Goal: Task Accomplishment & Management: Use online tool/utility

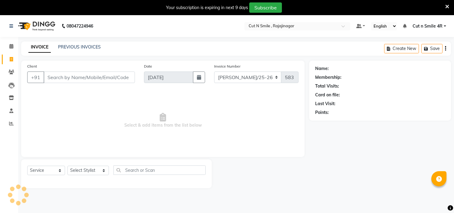
select select "service"
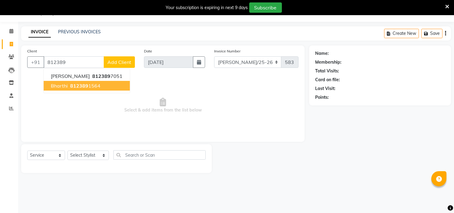
click at [73, 88] on span "812389" at bounding box center [79, 86] width 18 height 6
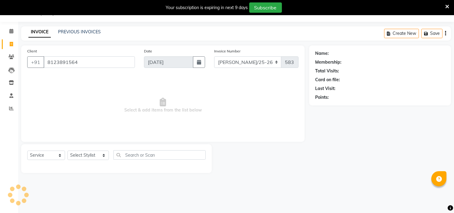
type input "8123891564"
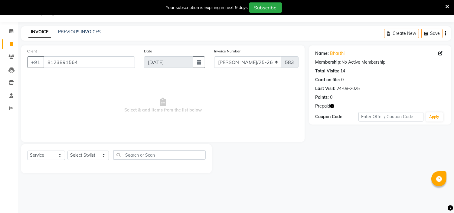
click at [333, 105] on icon "button" at bounding box center [332, 106] width 4 height 4
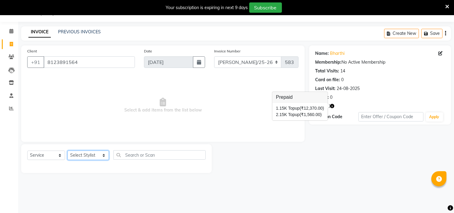
click at [99, 156] on select "Select Stylist [PERSON_NAME] Ammu 3R [PERSON_NAME] VN [PERSON_NAME] 3R [PERSON_…" at bounding box center [88, 154] width 41 height 9
select select "76423"
click at [68, 151] on select "Select Stylist [PERSON_NAME] Ammu 3R [PERSON_NAME] VN [PERSON_NAME] 3R [PERSON_…" at bounding box center [88, 154] width 41 height 9
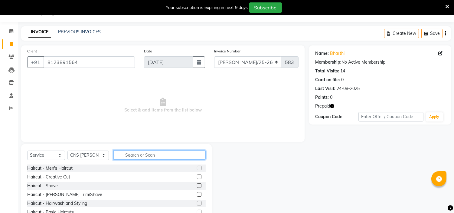
click at [126, 153] on input "text" at bounding box center [160, 154] width 92 height 9
type input "CLEA"
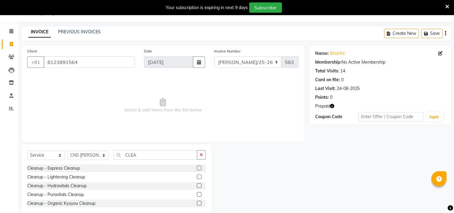
click at [198, 202] on label at bounding box center [199, 203] width 5 height 5
click at [198, 202] on input "checkbox" at bounding box center [199, 203] width 4 height 4
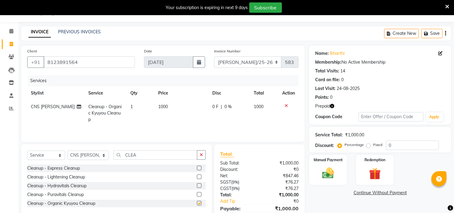
checkbox input "false"
click at [159, 157] on input "CLEA" at bounding box center [156, 154] width 84 height 9
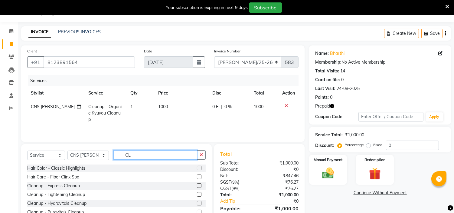
type input "C"
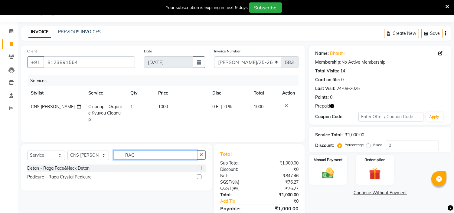
type input "RAG"
click at [198, 167] on label at bounding box center [199, 168] width 5 height 5
click at [198, 167] on input "checkbox" at bounding box center [199, 168] width 4 height 4
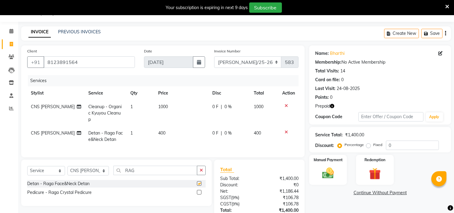
checkbox input "false"
click at [155, 168] on input "RAG" at bounding box center [156, 170] width 84 height 9
type input "R"
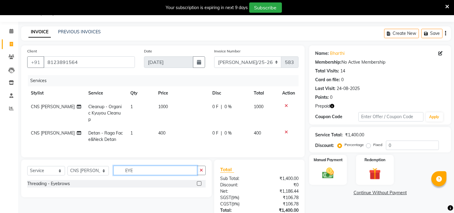
type input "EYE"
click at [198, 183] on label at bounding box center [199, 183] width 5 height 5
click at [198, 183] on input "checkbox" at bounding box center [199, 184] width 4 height 4
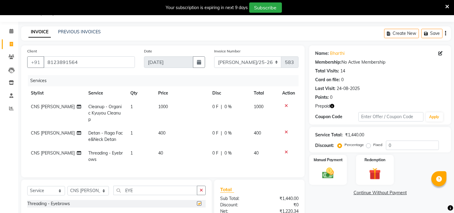
checkbox input "false"
click at [168, 186] on input "EYE" at bounding box center [156, 190] width 84 height 9
type input "E"
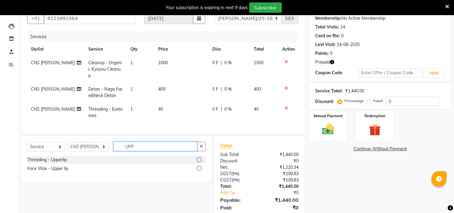
scroll to position [59, 0]
type input "UPP"
click at [198, 157] on label at bounding box center [199, 159] width 5 height 5
click at [198, 157] on input "checkbox" at bounding box center [199, 159] width 4 height 4
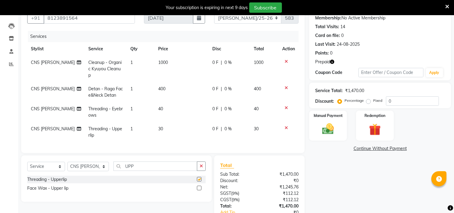
checkbox input "false"
click at [154, 162] on input "UPP" at bounding box center [156, 165] width 84 height 9
type input "U"
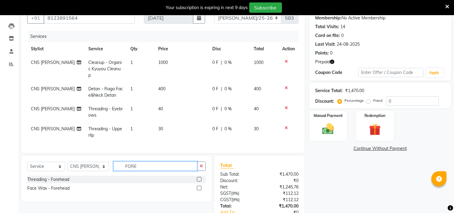
type input "FORE"
click at [197, 177] on label at bounding box center [199, 179] width 5 height 5
click at [197, 177] on input "checkbox" at bounding box center [199, 179] width 4 height 4
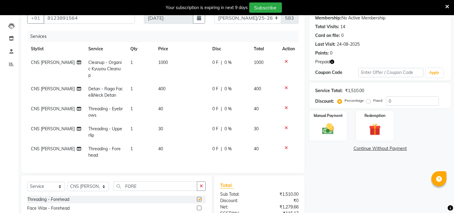
checkbox input "false"
click at [158, 189] on input "FORE" at bounding box center [156, 185] width 84 height 9
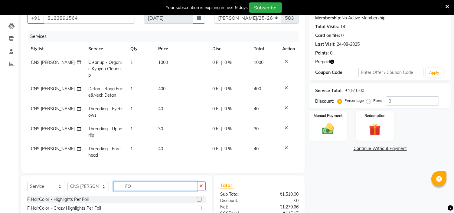
type input "F"
type input "CHI"
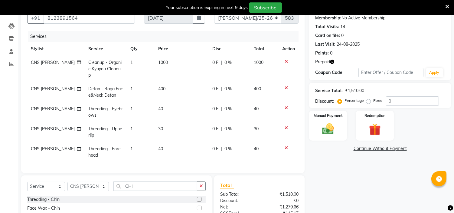
click at [198, 197] on label at bounding box center [199, 199] width 5 height 5
click at [198, 197] on input "checkbox" at bounding box center [199, 199] width 4 height 4
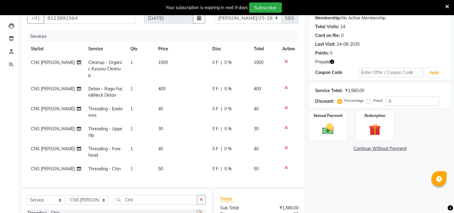
checkbox input "false"
click at [163, 142] on td "40" at bounding box center [182, 152] width 54 height 20
select select "76423"
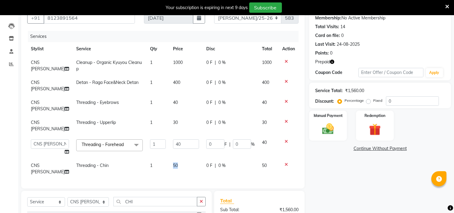
click at [170, 159] on td "50" at bounding box center [186, 169] width 33 height 20
select select "76423"
click at [179, 139] on input "40" at bounding box center [186, 143] width 26 height 9
type input "4"
type input "50"
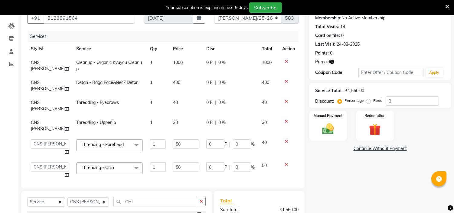
click at [171, 96] on td "40" at bounding box center [186, 106] width 33 height 20
select select "76423"
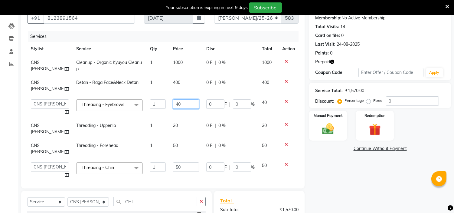
click at [173, 99] on input "40" at bounding box center [186, 103] width 26 height 9
type input "50"
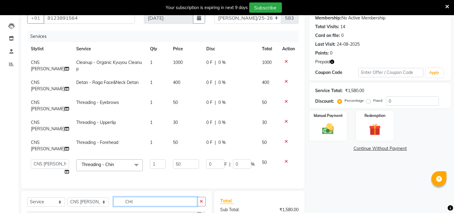
click at [140, 197] on div "Select Service Product Membership Package Voucher Prepaid Gift Card Select Styl…" at bounding box center [116, 204] width 179 height 14
type input "C"
type input "BAS"
click at [197, 212] on label at bounding box center [199, 214] width 5 height 5
click at [197, 213] on input "checkbox" at bounding box center [199, 215] width 4 height 4
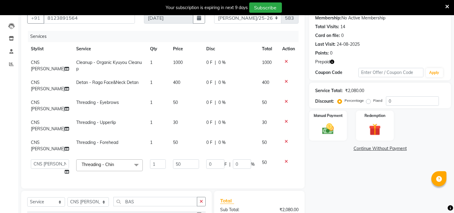
checkbox input "false"
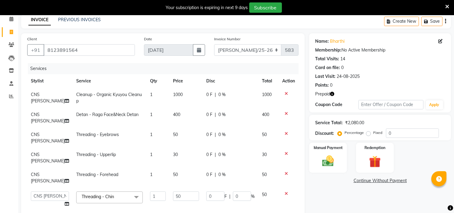
scroll to position [25, 0]
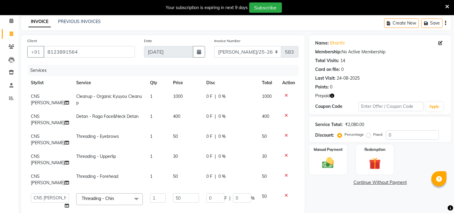
click at [330, 195] on div "Name: [PERSON_NAME] Membership: No Active Membership Total Visits: 14 Card on f…" at bounding box center [382, 174] width 147 height 279
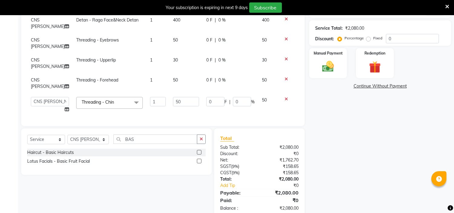
scroll to position [130, 0]
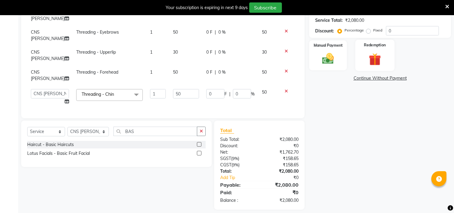
click at [386, 63] on div "Redemption" at bounding box center [374, 55] width 39 height 31
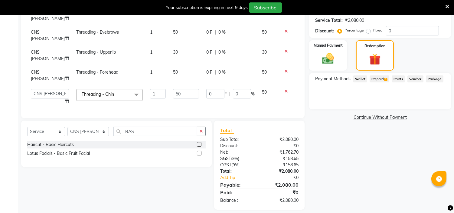
click at [383, 75] on span "Prepaid 2" at bounding box center [380, 78] width 20 height 7
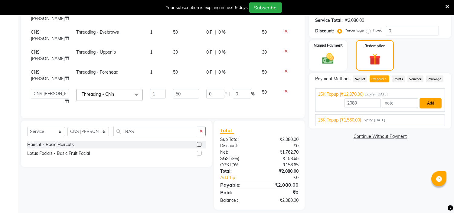
click at [427, 101] on button "Add" at bounding box center [431, 103] width 22 height 10
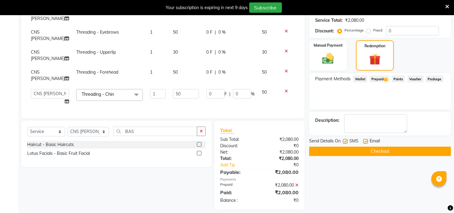
scroll to position [129, 0]
click at [394, 150] on button "Checkout" at bounding box center [380, 151] width 142 height 9
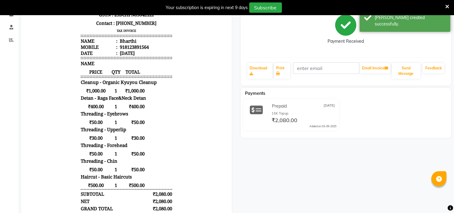
scroll to position [72, 0]
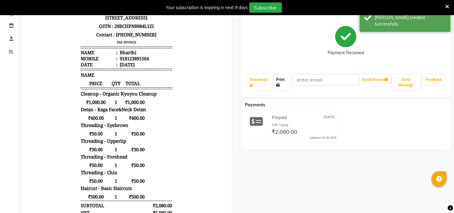
click at [285, 78] on link "Print" at bounding box center [282, 82] width 16 height 16
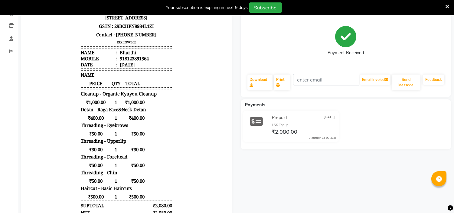
click at [19, 97] on div at bounding box center [127, 144] width 220 height 302
click at [279, 84] on icon at bounding box center [278, 85] width 4 height 4
click at [40, 70] on body "Cut N Smile [STREET_ADDRESS] GSTN : 29BCHPN8984L1ZI Contact : [PHONE_NUMBER] TA…" at bounding box center [127, 141] width 194 height 281
click at [277, 82] on link "Print" at bounding box center [282, 82] width 16 height 16
click at [84, 121] on span "₹400.00" at bounding box center [96, 118] width 30 height 6
